Goal: Task Accomplishment & Management: Use online tool/utility

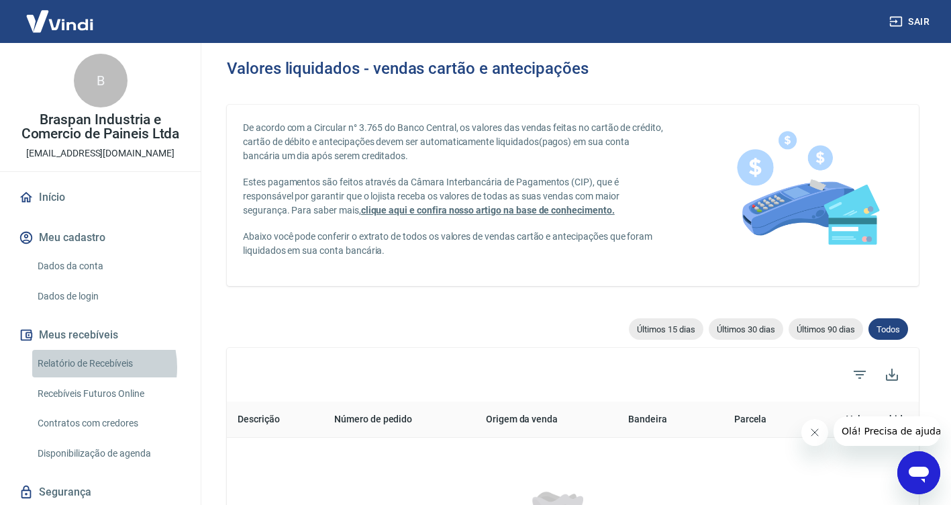
click at [85, 367] on link "Relatório de Recebíveis" at bounding box center [108, 364] width 152 height 28
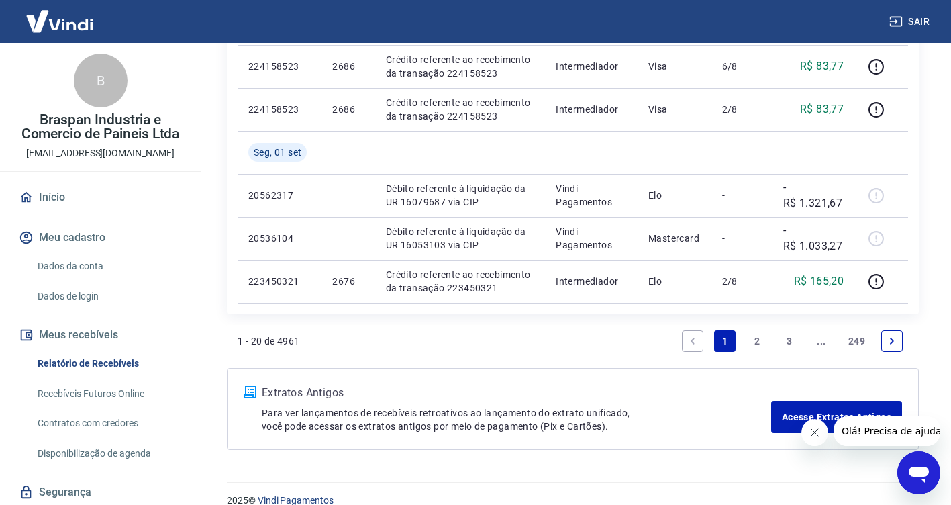
scroll to position [1007, 0]
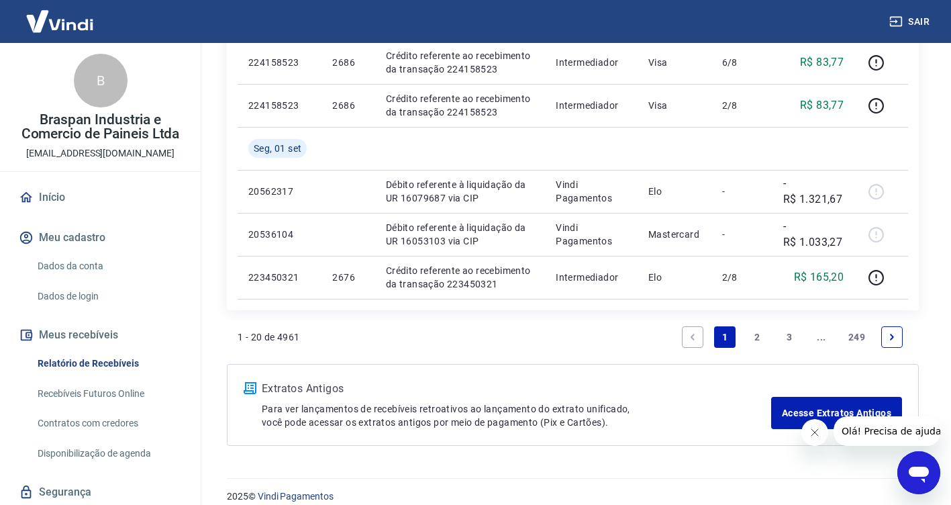
click at [756, 338] on link "2" at bounding box center [756, 336] width 21 height 21
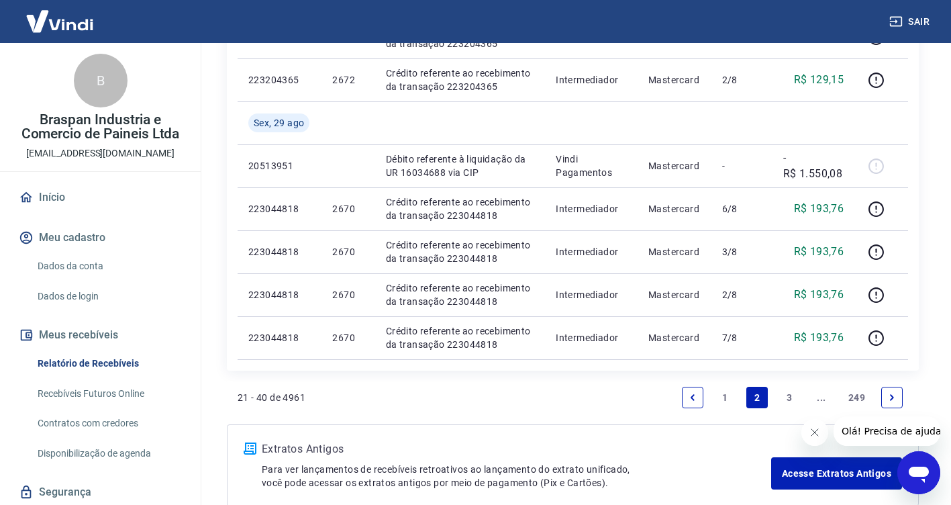
scroll to position [918, 0]
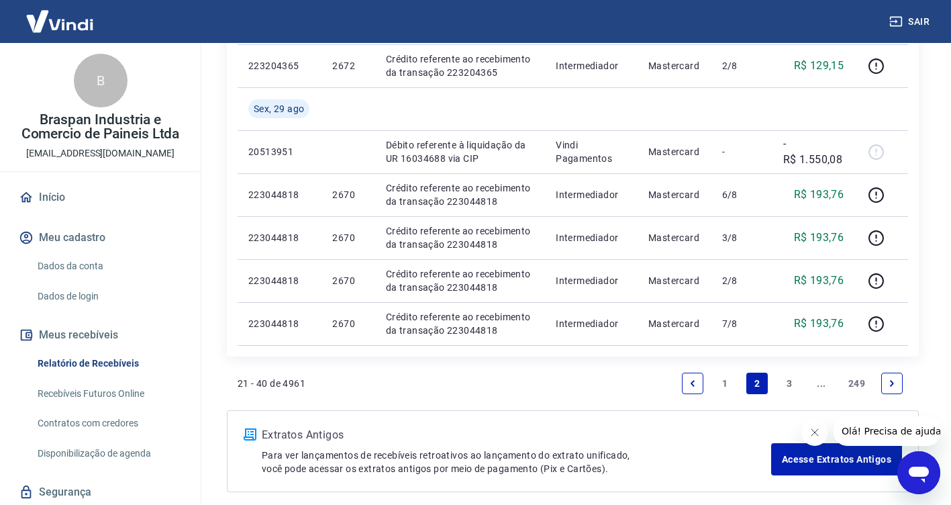
drag, startPoint x: 787, startPoint y: 381, endPoint x: 565, endPoint y: 307, distance: 233.3
click at [786, 381] on link "3" at bounding box center [789, 383] width 21 height 21
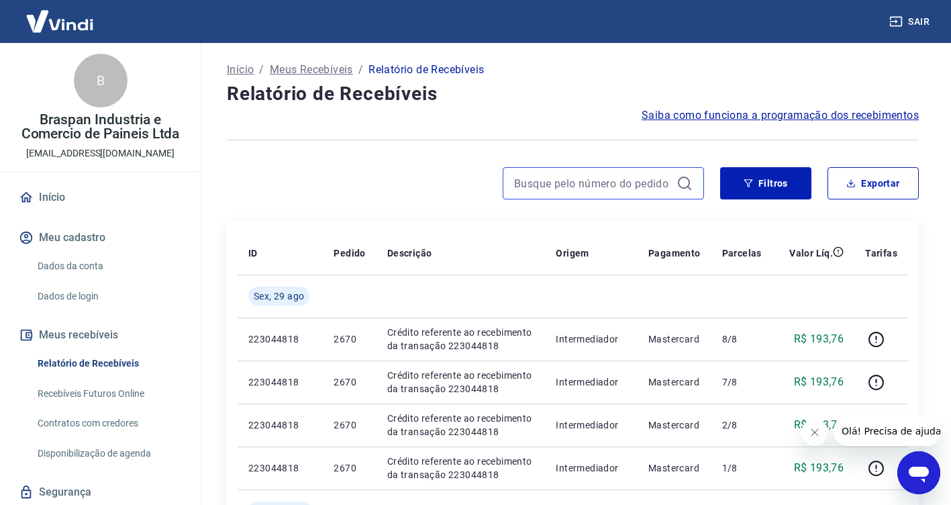
click at [534, 190] on input at bounding box center [592, 183] width 157 height 20
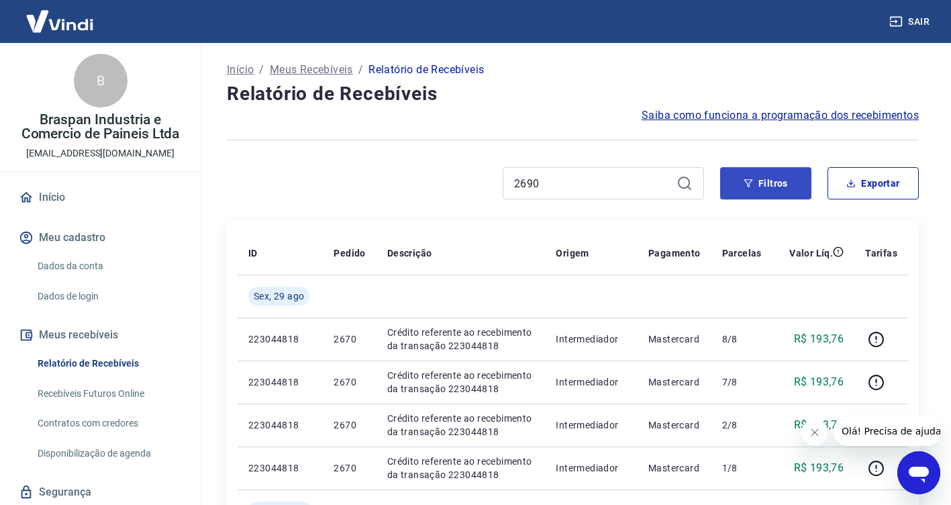
click at [708, 134] on div at bounding box center [573, 140] width 692 height 33
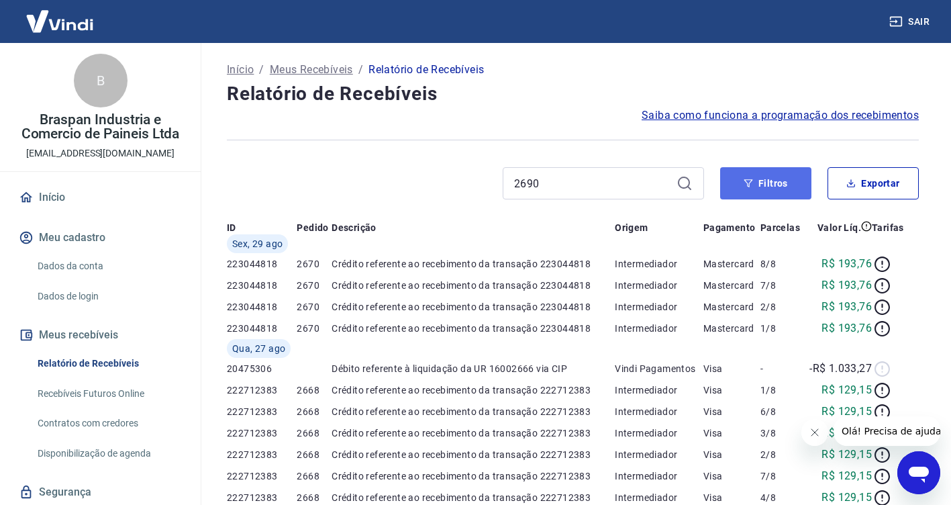
click at [774, 181] on button "Filtros" at bounding box center [765, 183] width 91 height 32
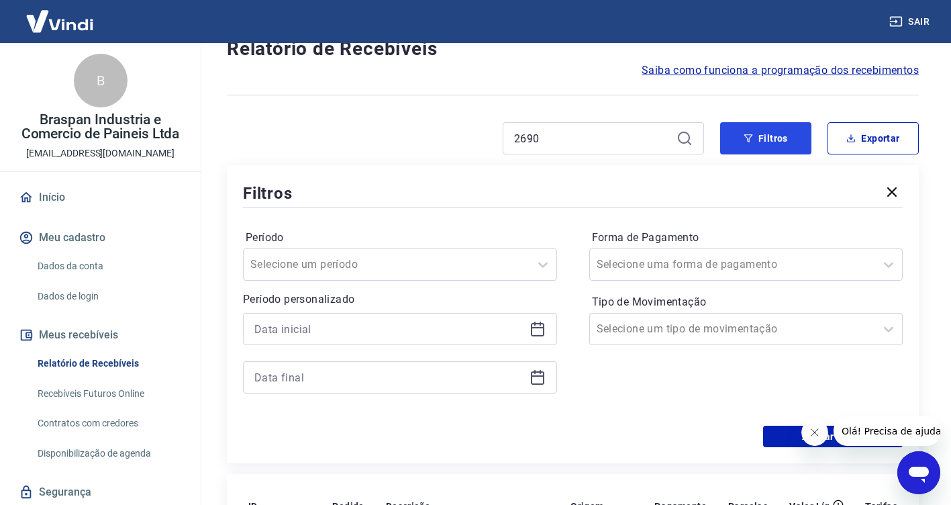
scroll to position [37, 0]
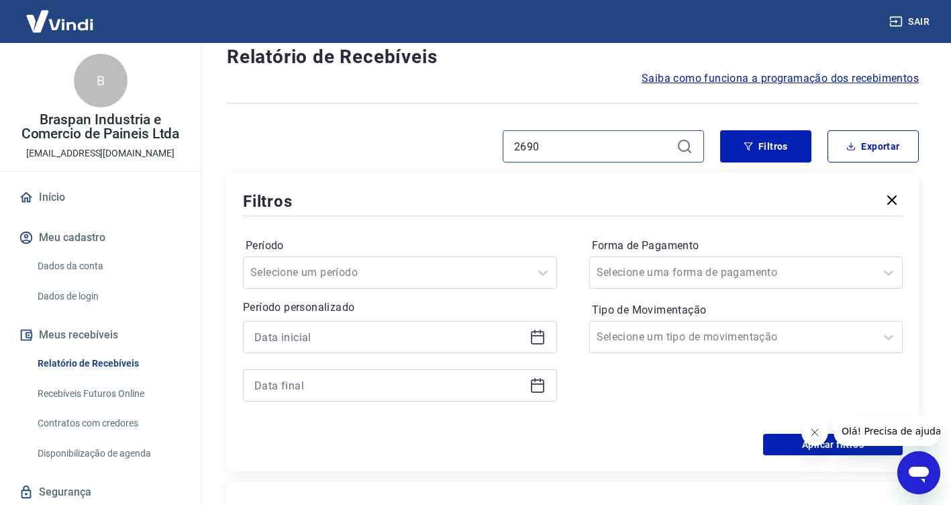
click at [538, 146] on input "2690" at bounding box center [592, 146] width 157 height 20
click at [796, 148] on button "Filtros" at bounding box center [765, 146] width 91 height 32
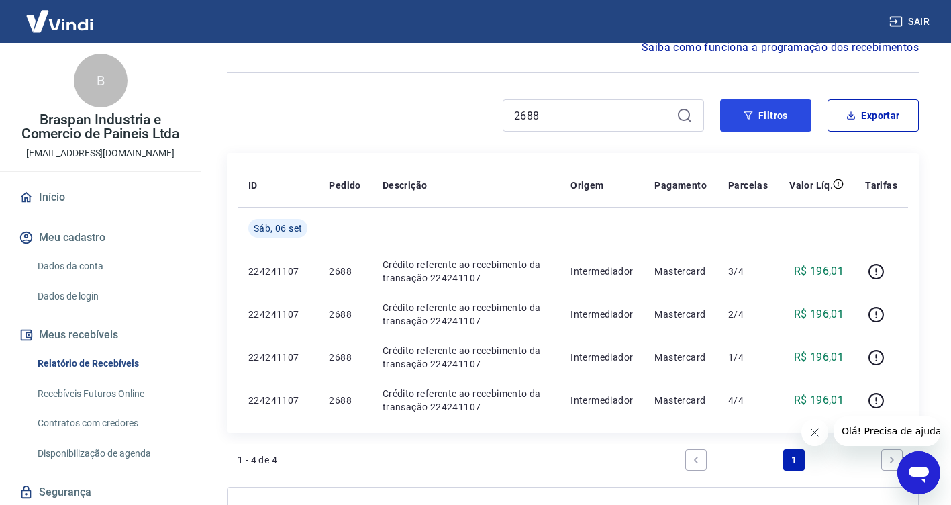
scroll to position [60, 0]
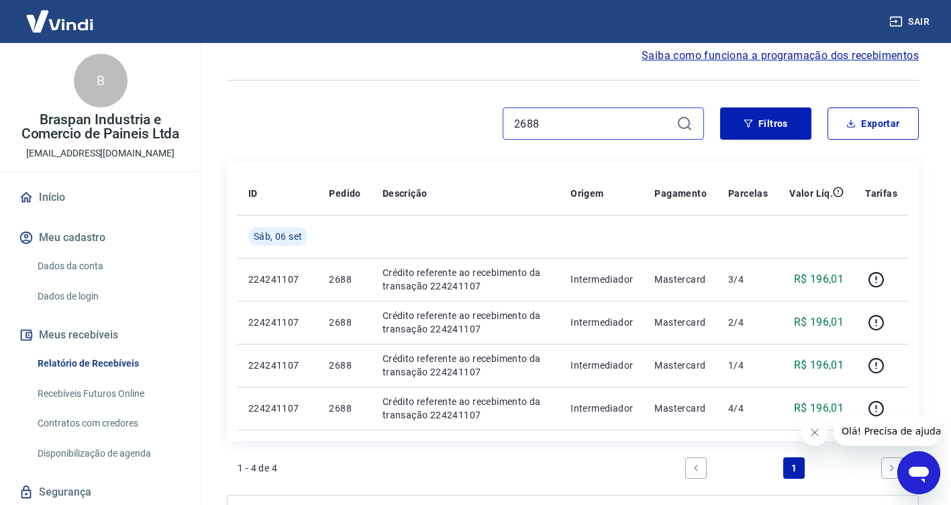
click at [537, 123] on input "2688" at bounding box center [592, 123] width 157 height 20
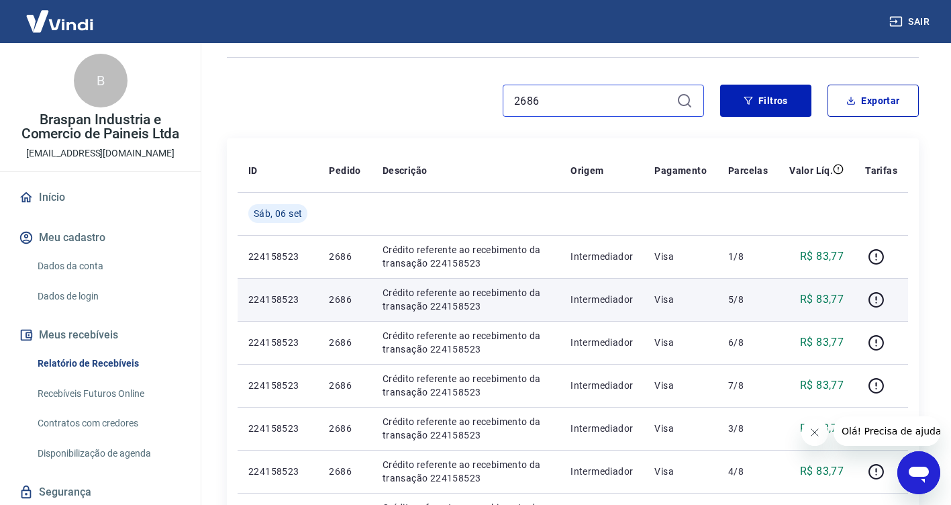
scroll to position [67, 0]
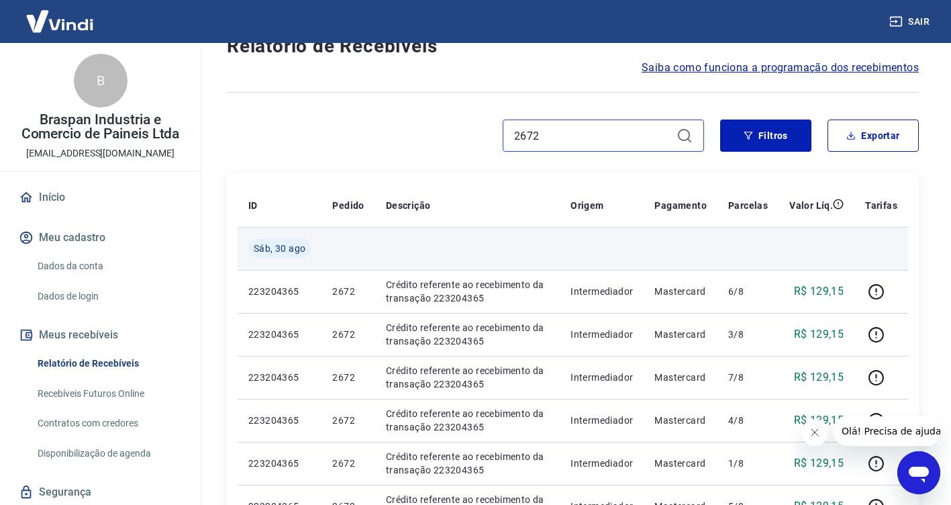
scroll to position [45, 0]
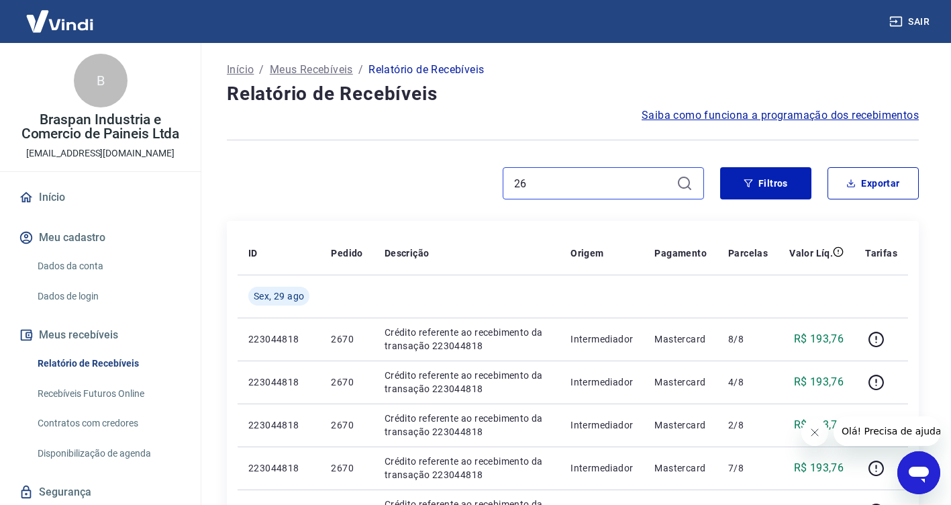
type input "2"
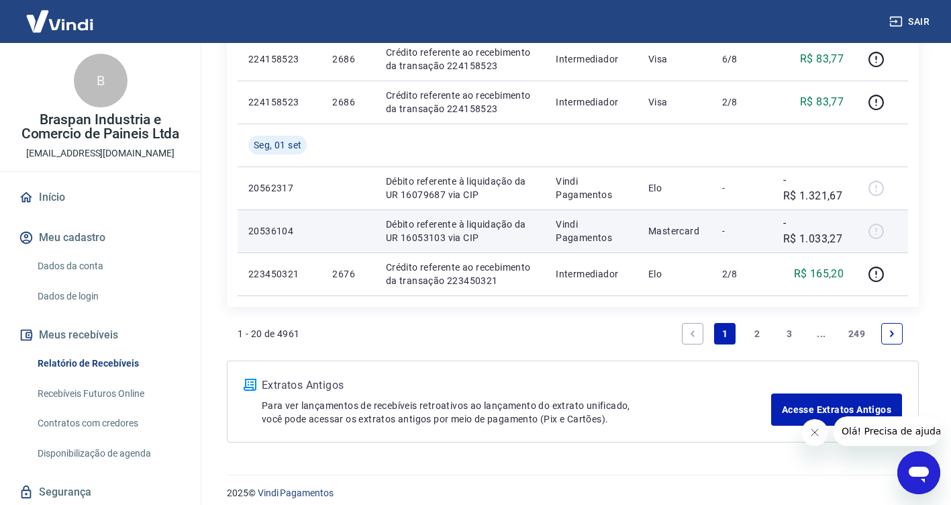
scroll to position [1022, 0]
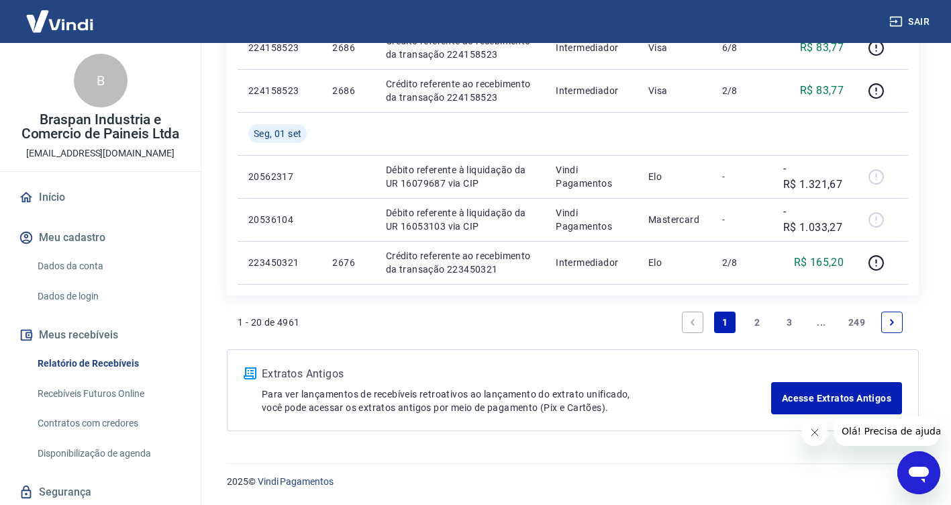
click at [756, 321] on link "2" at bounding box center [756, 321] width 21 height 21
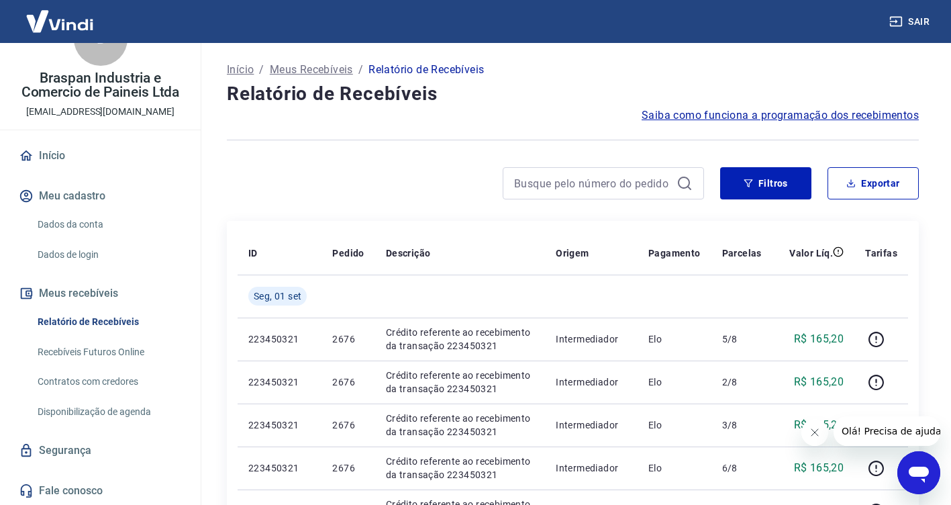
scroll to position [42, 0]
click at [93, 317] on link "Relatório de Recebíveis" at bounding box center [108, 321] width 152 height 28
